Goal: Task Accomplishment & Management: Manage account settings

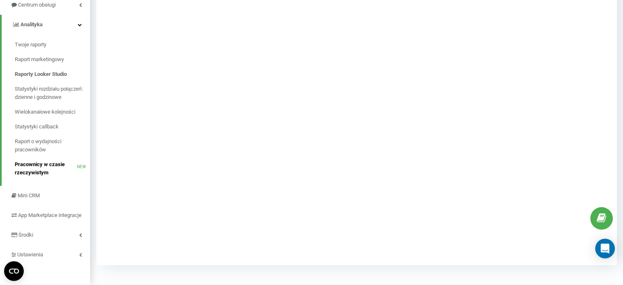
click at [51, 160] on span "Pracownicy w czasie rzeczywistym" at bounding box center [46, 168] width 62 height 16
click at [40, 192] on span "Mini CRM" at bounding box center [29, 195] width 23 height 6
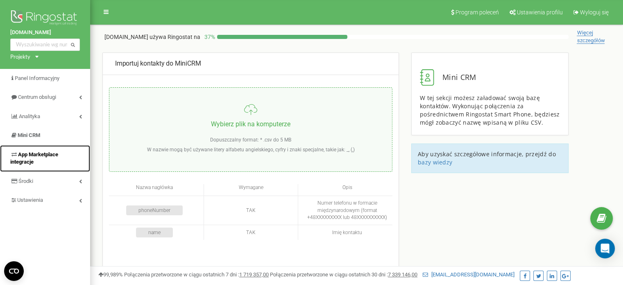
click at [52, 150] on link "App Marketplace integracje" at bounding box center [45, 158] width 90 height 27
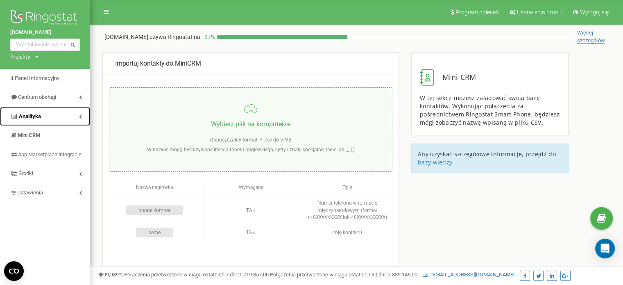
click at [54, 118] on link "Analityka" at bounding box center [45, 116] width 90 height 19
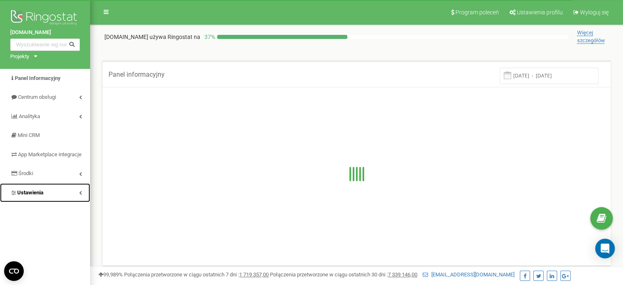
click at [51, 198] on link "Ustawienia" at bounding box center [45, 192] width 90 height 19
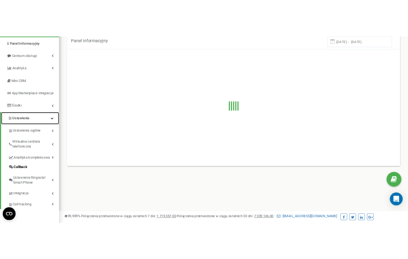
scroll to position [82, 0]
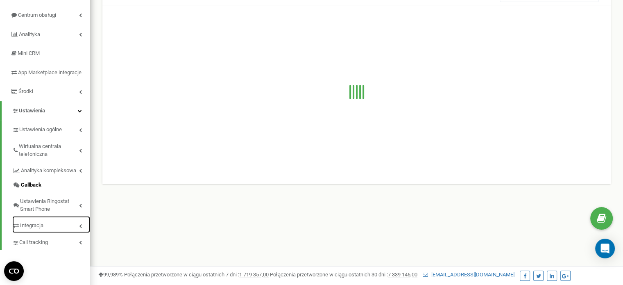
click at [43, 230] on span "Integracja" at bounding box center [31, 226] width 23 height 8
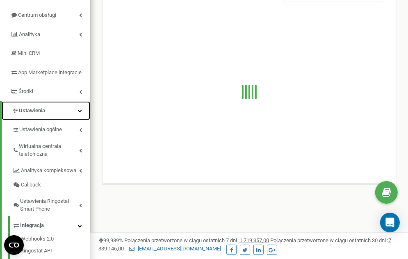
click at [74, 118] on link "Ustawienia" at bounding box center [46, 110] width 89 height 19
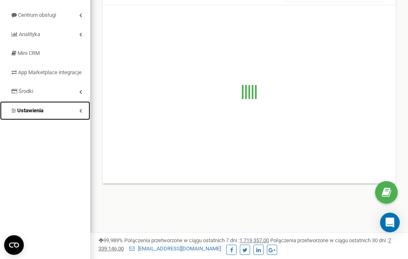
click at [74, 118] on link "Ustawienia" at bounding box center [45, 110] width 90 height 19
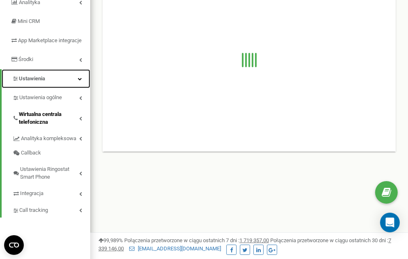
scroll to position [123, 0]
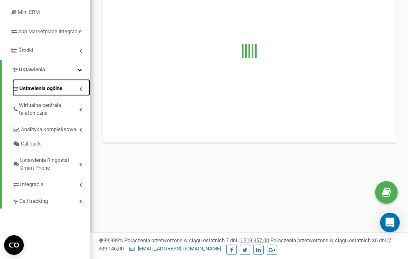
click at [74, 96] on link "Ustawienia ogólne" at bounding box center [51, 87] width 78 height 17
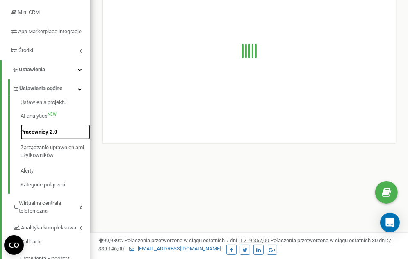
click at [50, 138] on link "Pracownicy 2.0" at bounding box center [55, 132] width 70 height 16
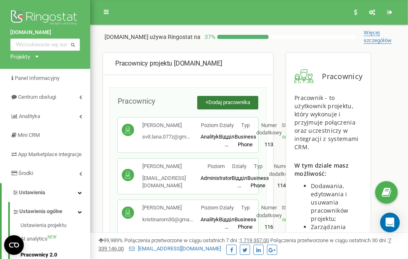
click at [218, 100] on span "Dodaj pracownika" at bounding box center [229, 102] width 42 height 6
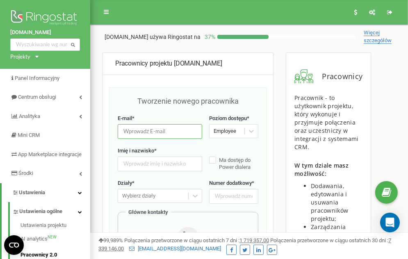
click at [191, 132] on input "email" at bounding box center [160, 131] width 84 height 14
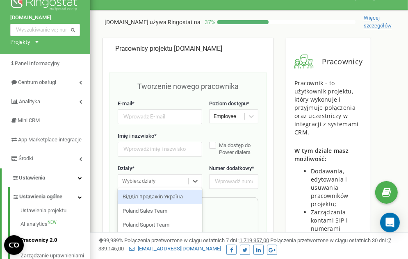
click at [195, 188] on div "option Відділ продажів Україна focused, 1 of 5. 5 results available. Use Up and…" at bounding box center [160, 181] width 84 height 14
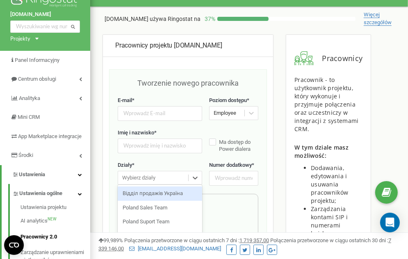
scroll to position [20, 0]
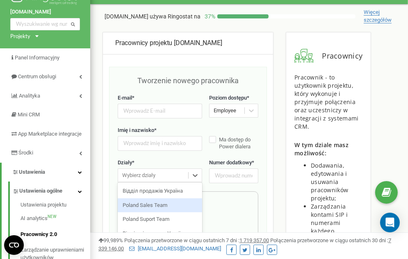
click at [184, 204] on div "Poland Sales Team" at bounding box center [160, 205] width 84 height 14
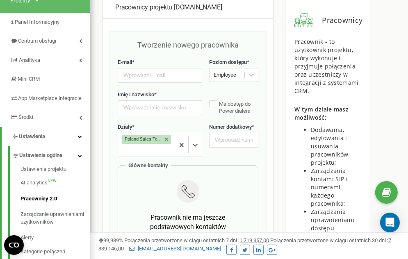
scroll to position [0, 0]
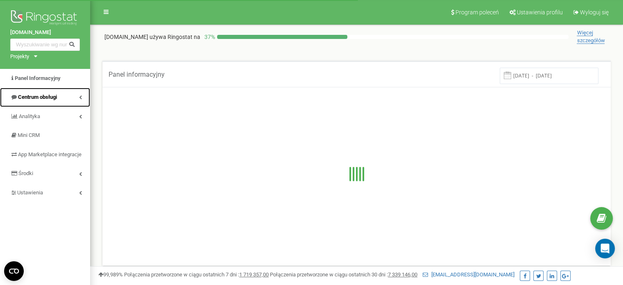
click at [21, 103] on link "Centrum obsługi" at bounding box center [45, 97] width 90 height 19
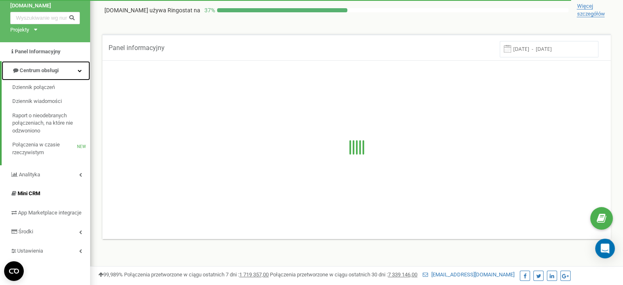
scroll to position [41, 0]
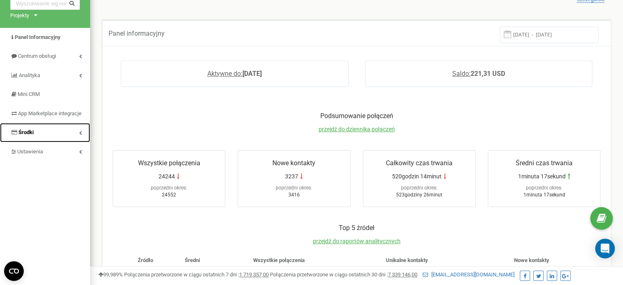
click at [67, 136] on link "Środki" at bounding box center [45, 132] width 90 height 19
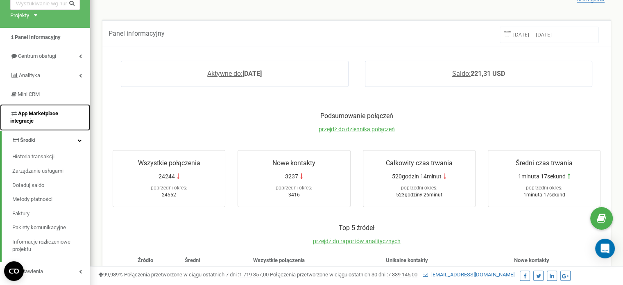
click at [58, 119] on span "App Marketplace integracje" at bounding box center [46, 117] width 72 height 15
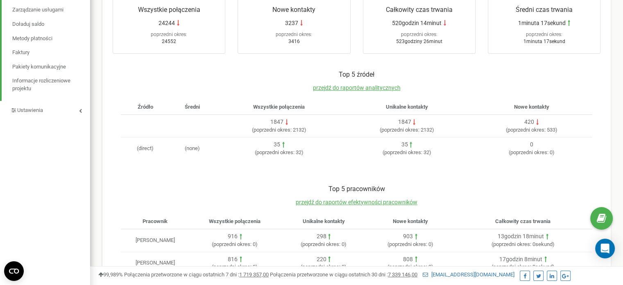
scroll to position [205, 0]
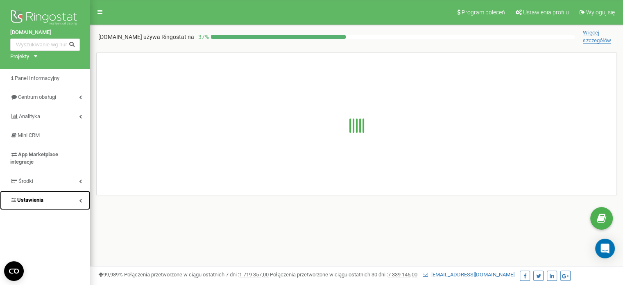
click at [54, 206] on link "Ustawienia" at bounding box center [45, 200] width 90 height 19
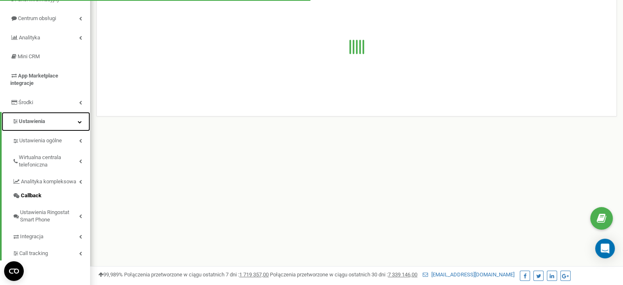
scroll to position [82, 0]
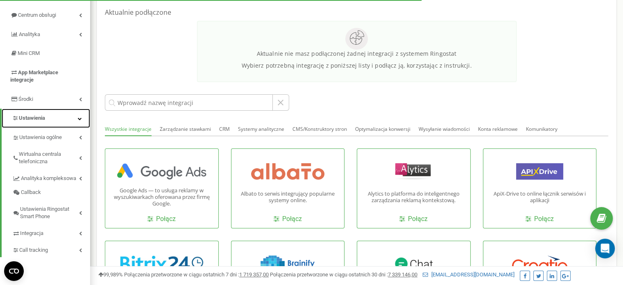
click at [49, 117] on link "Ustawienia" at bounding box center [46, 118] width 89 height 19
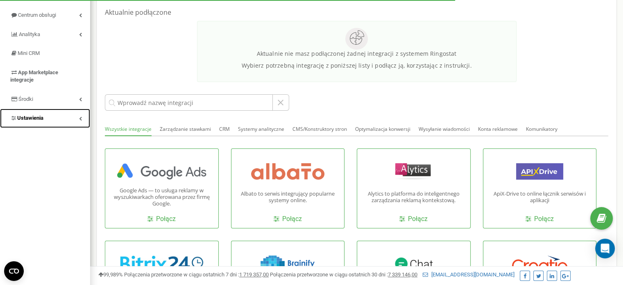
click at [49, 117] on link "Ustawienia" at bounding box center [45, 118] width 90 height 19
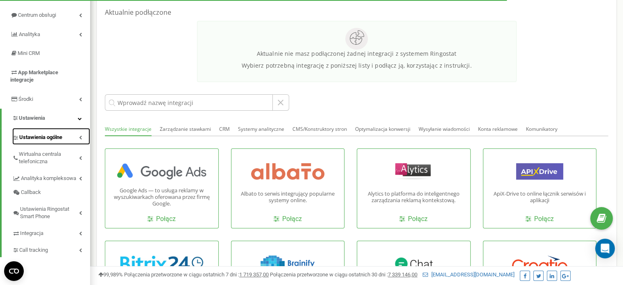
click at [57, 132] on link "Ustawienia ogólne" at bounding box center [51, 136] width 78 height 17
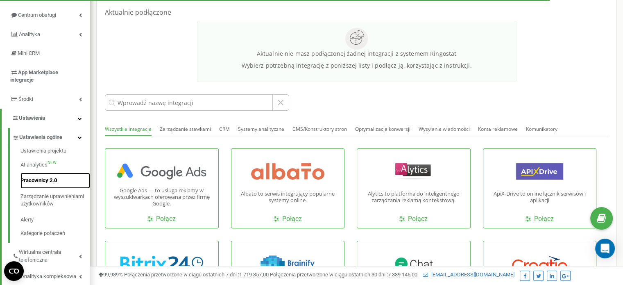
click at [48, 177] on link "Pracownicy 2.0" at bounding box center [55, 181] width 70 height 16
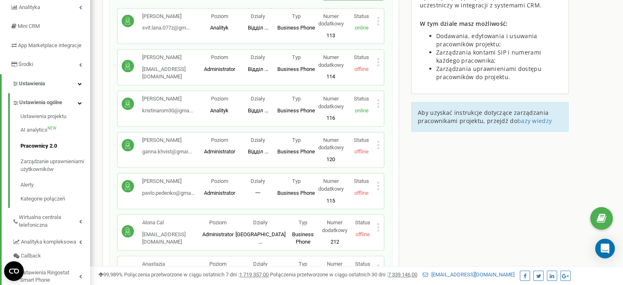
scroll to position [123, 0]
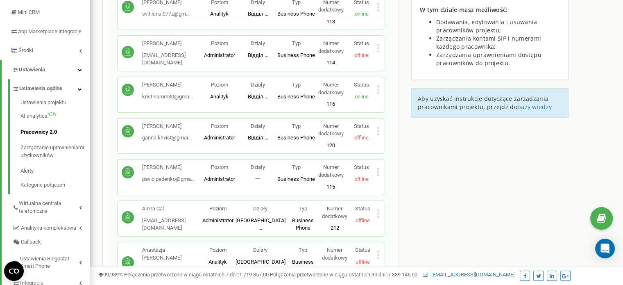
click at [377, 87] on p "Status" at bounding box center [361, 85] width 31 height 8
click at [380, 90] on icon at bounding box center [378, 89] width 3 height 9
click at [391, 97] on div "Edytuj" at bounding box center [407, 103] width 60 height 13
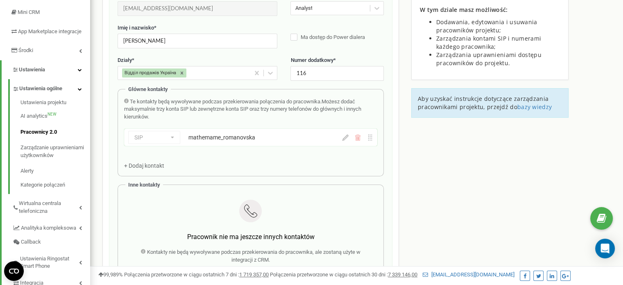
scroll to position [41, 0]
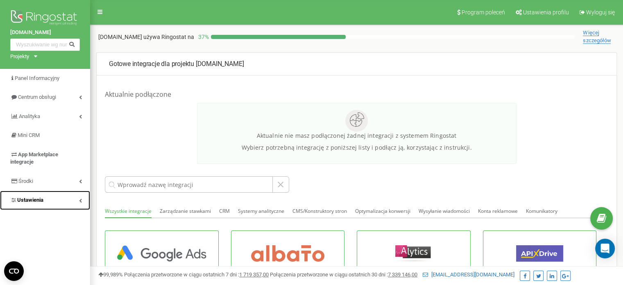
click at [66, 203] on link "Ustawienia" at bounding box center [45, 200] width 90 height 19
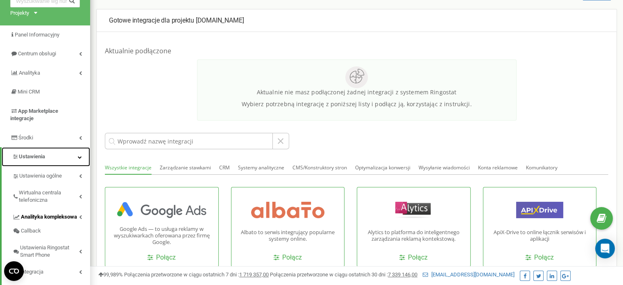
scroll to position [82, 0]
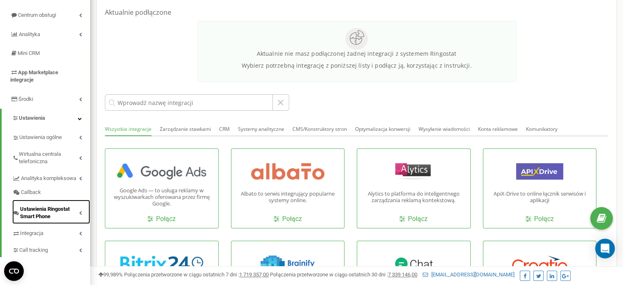
click at [69, 214] on span "Ustawienia Ringostat Smart Phone" at bounding box center [49, 212] width 59 height 15
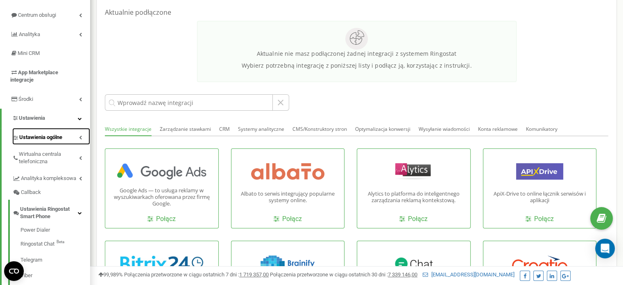
click at [64, 136] on link "Ustawienia ogólne" at bounding box center [51, 136] width 78 height 17
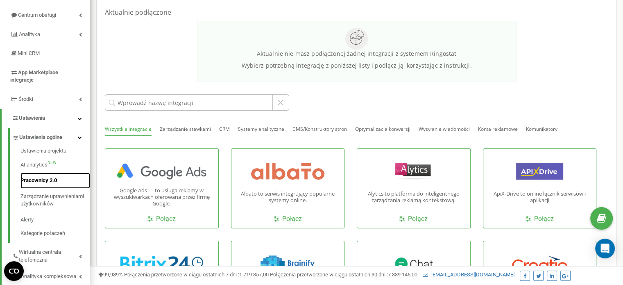
click at [49, 182] on link "Pracownicy 2.0" at bounding box center [55, 181] width 70 height 16
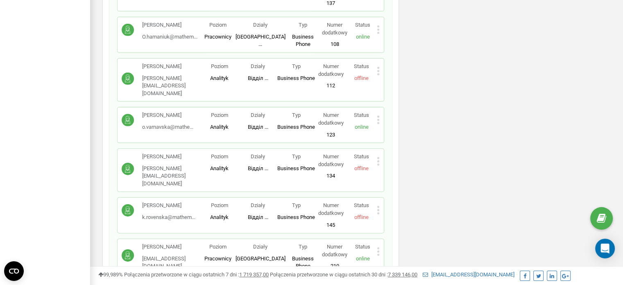
scroll to position [2582, 0]
click at [379, 250] on icon at bounding box center [378, 251] width 2 height 2
click at [385, 262] on icon at bounding box center [385, 265] width 6 height 6
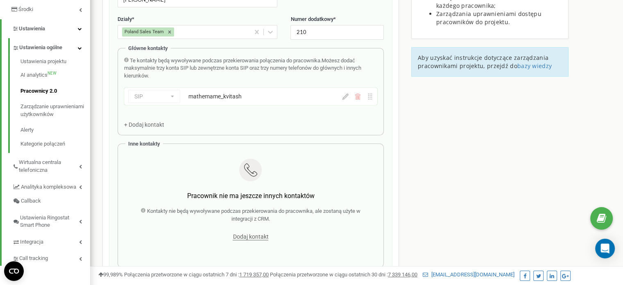
scroll to position [82, 0]
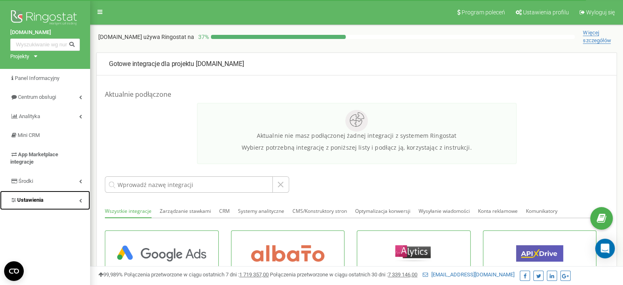
click at [69, 207] on link "Ustawienia" at bounding box center [45, 200] width 90 height 19
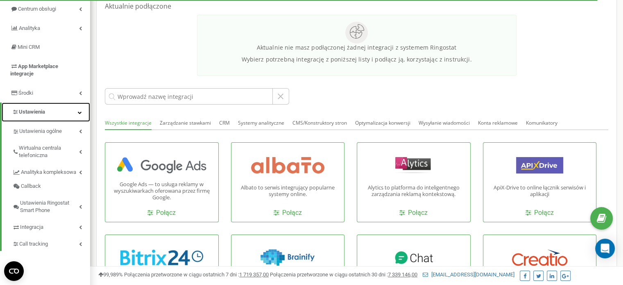
scroll to position [89, 0]
click at [64, 110] on link "Ustawienia" at bounding box center [46, 111] width 89 height 19
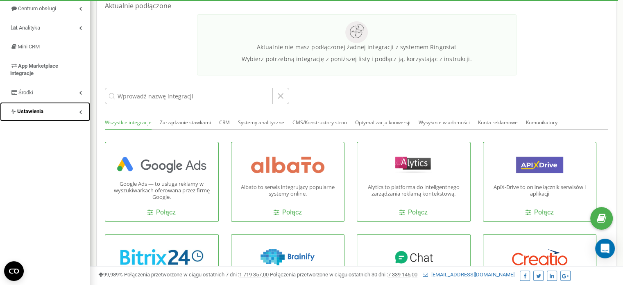
click at [64, 110] on link "Ustawienia" at bounding box center [45, 111] width 90 height 19
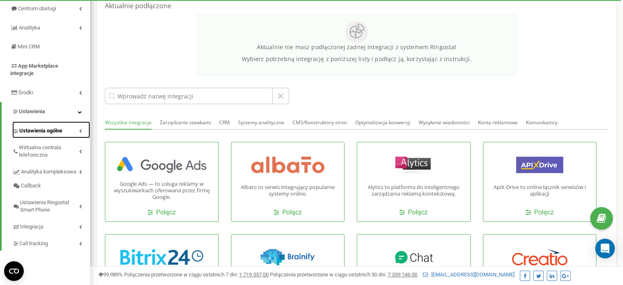
click at [56, 131] on span "Ustawienia ogólne" at bounding box center [40, 131] width 43 height 8
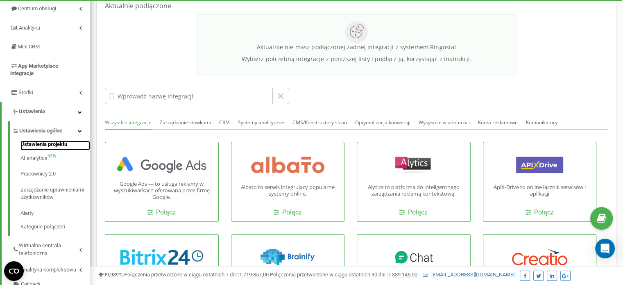
click at [43, 144] on link "Ustawienia projektu" at bounding box center [55, 146] width 70 height 10
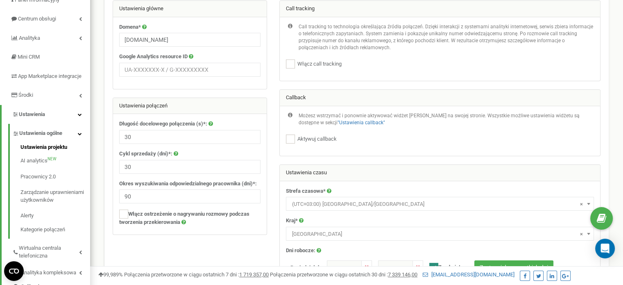
scroll to position [79, 0]
click at [36, 183] on link "Pracownicy 2.0" at bounding box center [55, 176] width 70 height 16
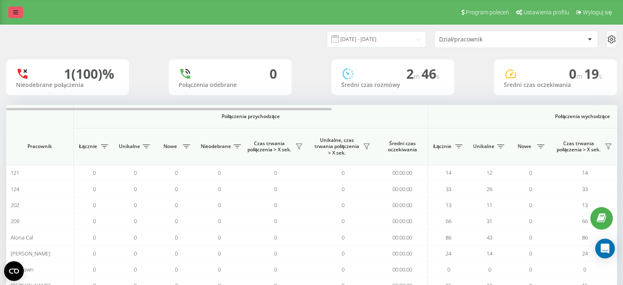
click at [12, 8] on link at bounding box center [15, 12] width 15 height 11
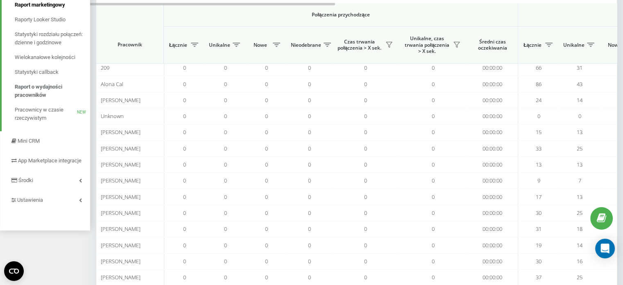
scroll to position [156, 0]
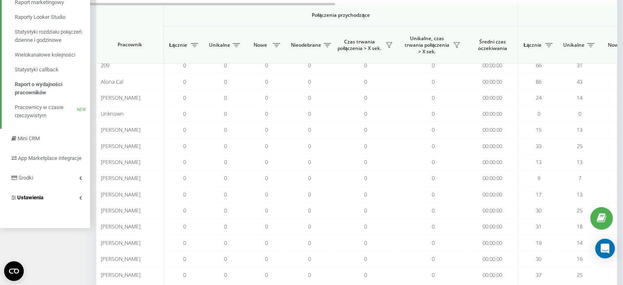
click at [51, 200] on link "Ustawienia" at bounding box center [45, 198] width 90 height 20
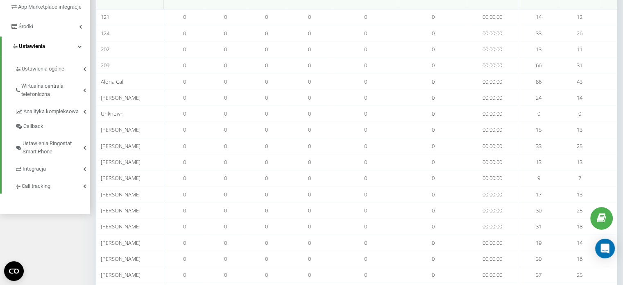
scroll to position [5, 0]
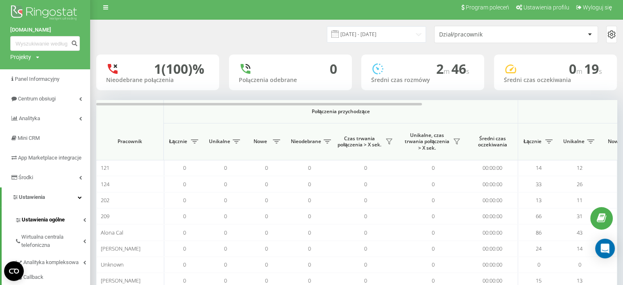
click at [53, 221] on link "Ustawienia ogólne" at bounding box center [52, 218] width 75 height 17
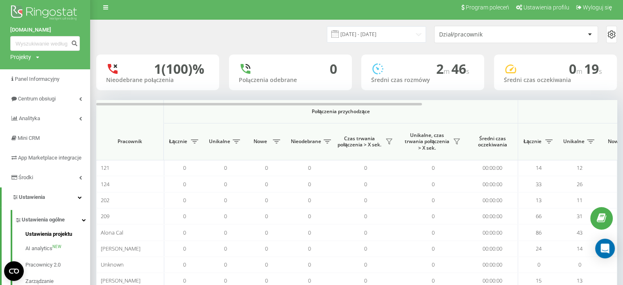
click at [57, 238] on span "Ustawienia projektu" at bounding box center [48, 234] width 47 height 8
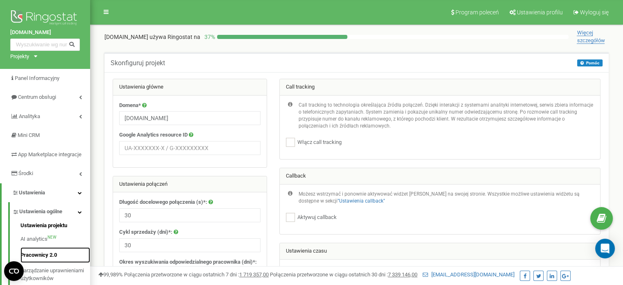
click at [48, 259] on link "Pracownicy 2.0" at bounding box center [55, 255] width 70 height 16
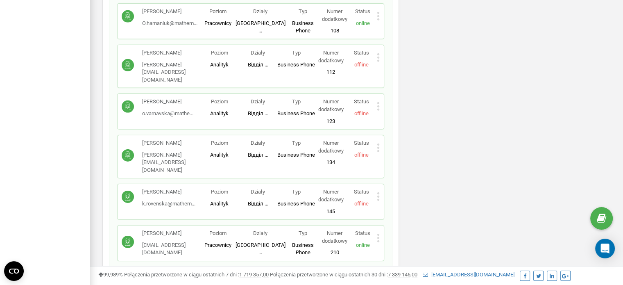
scroll to position [2758, 0]
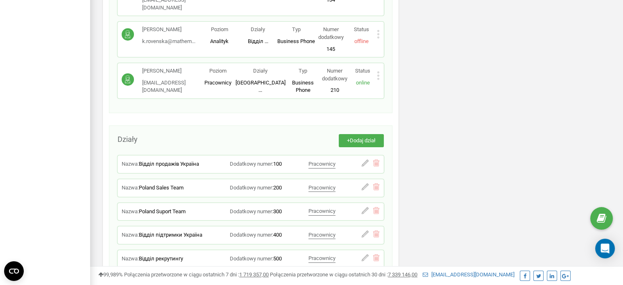
click at [378, 71] on icon at bounding box center [378, 75] width 3 height 9
click at [389, 86] on span "Edytuj" at bounding box center [397, 88] width 18 height 5
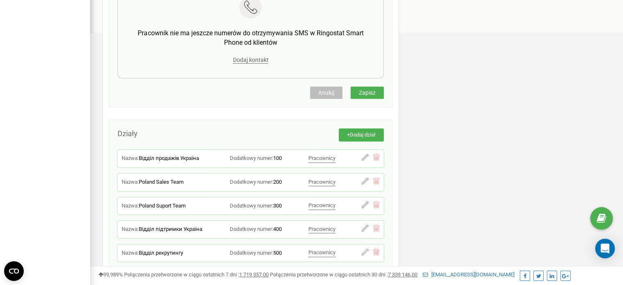
scroll to position [495, 0]
